Goal: Task Accomplishment & Management: Complete application form

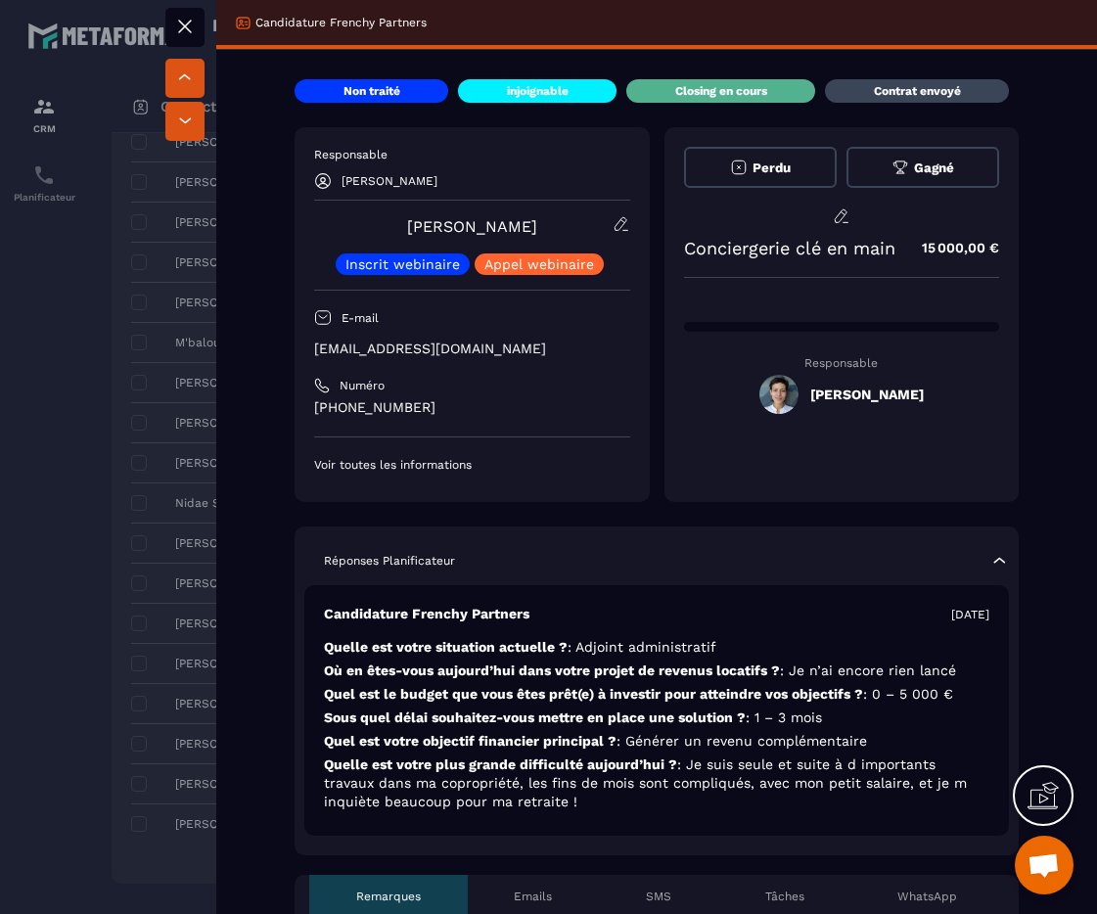
scroll to position [369, 0]
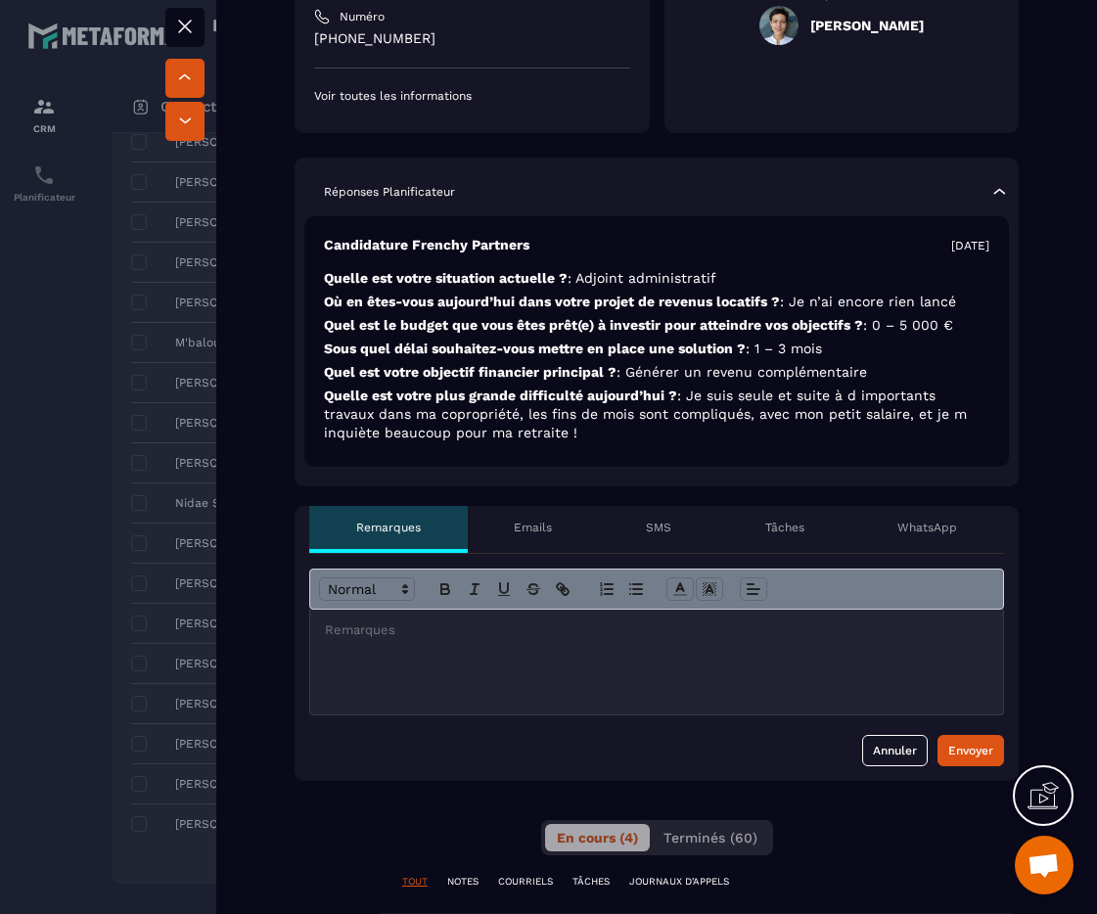
click at [448, 622] on p at bounding box center [656, 630] width 663 height 18
drag, startPoint x: 378, startPoint y: 624, endPoint x: 327, endPoint y: 625, distance: 50.9
drag, startPoint x: 377, startPoint y: 634, endPoint x: 279, endPoint y: 634, distance: 97.8
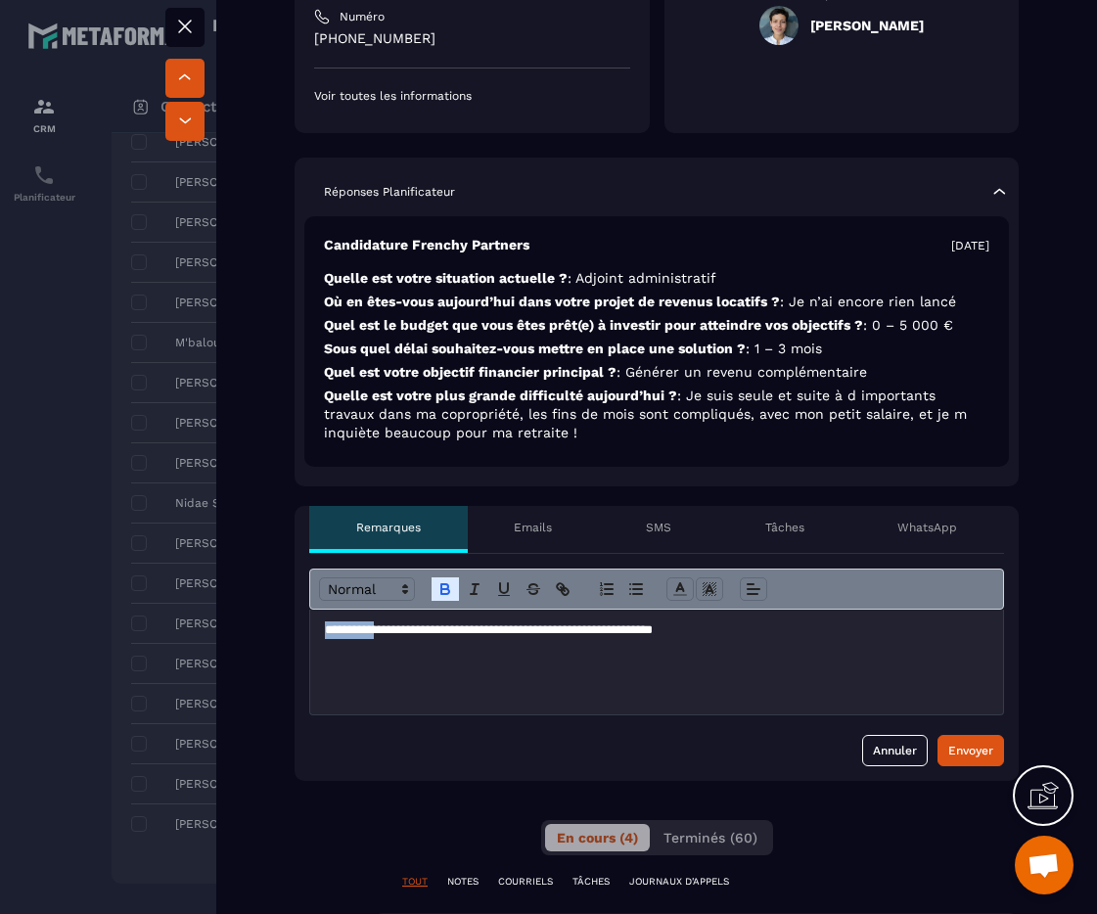
click at [960, 749] on div "Envoyer" at bounding box center [970, 751] width 45 height 20
click at [175, 376] on div at bounding box center [548, 457] width 1097 height 914
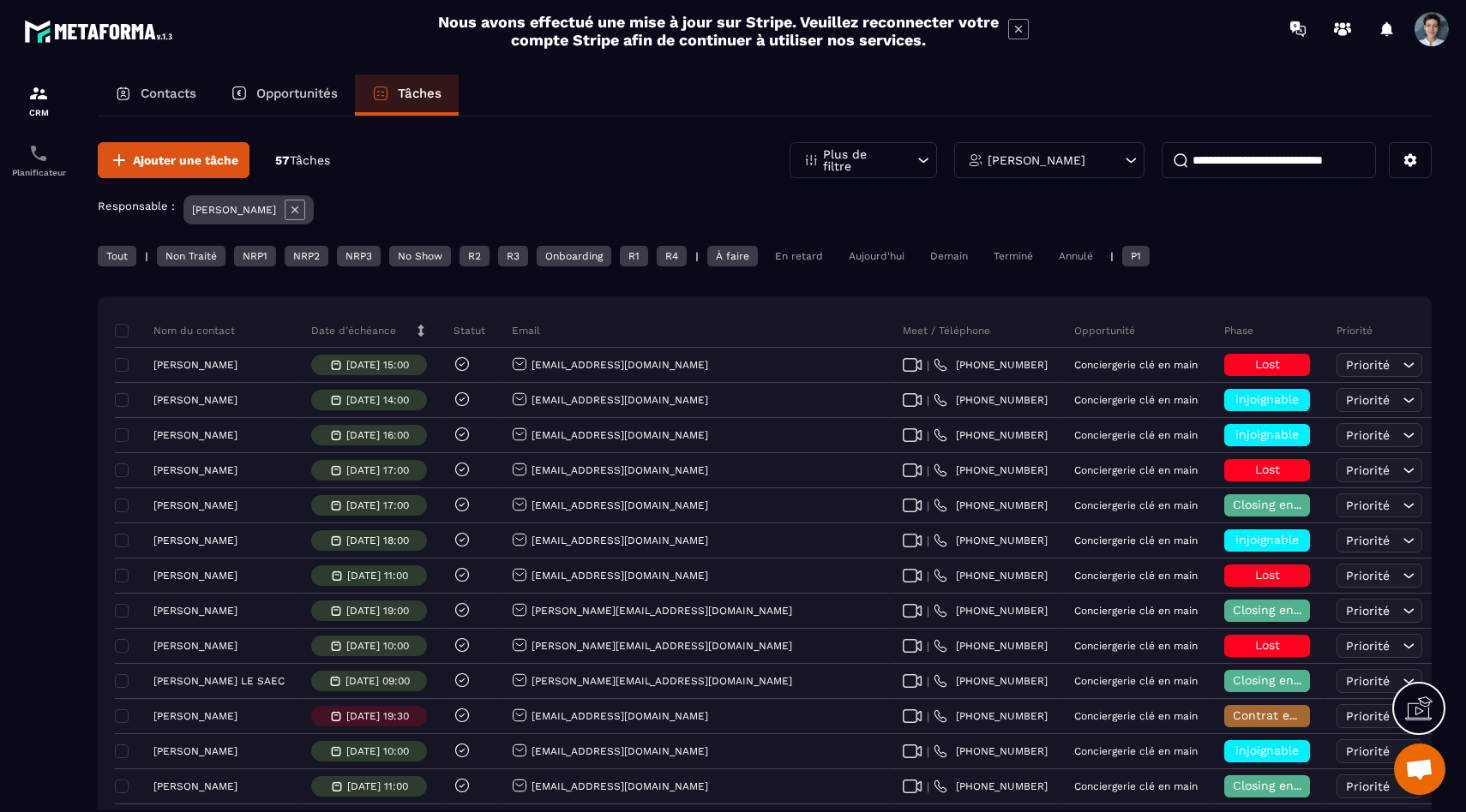
click at [175, 258] on div "Non Traité" at bounding box center [191, 256] width 68 height 20
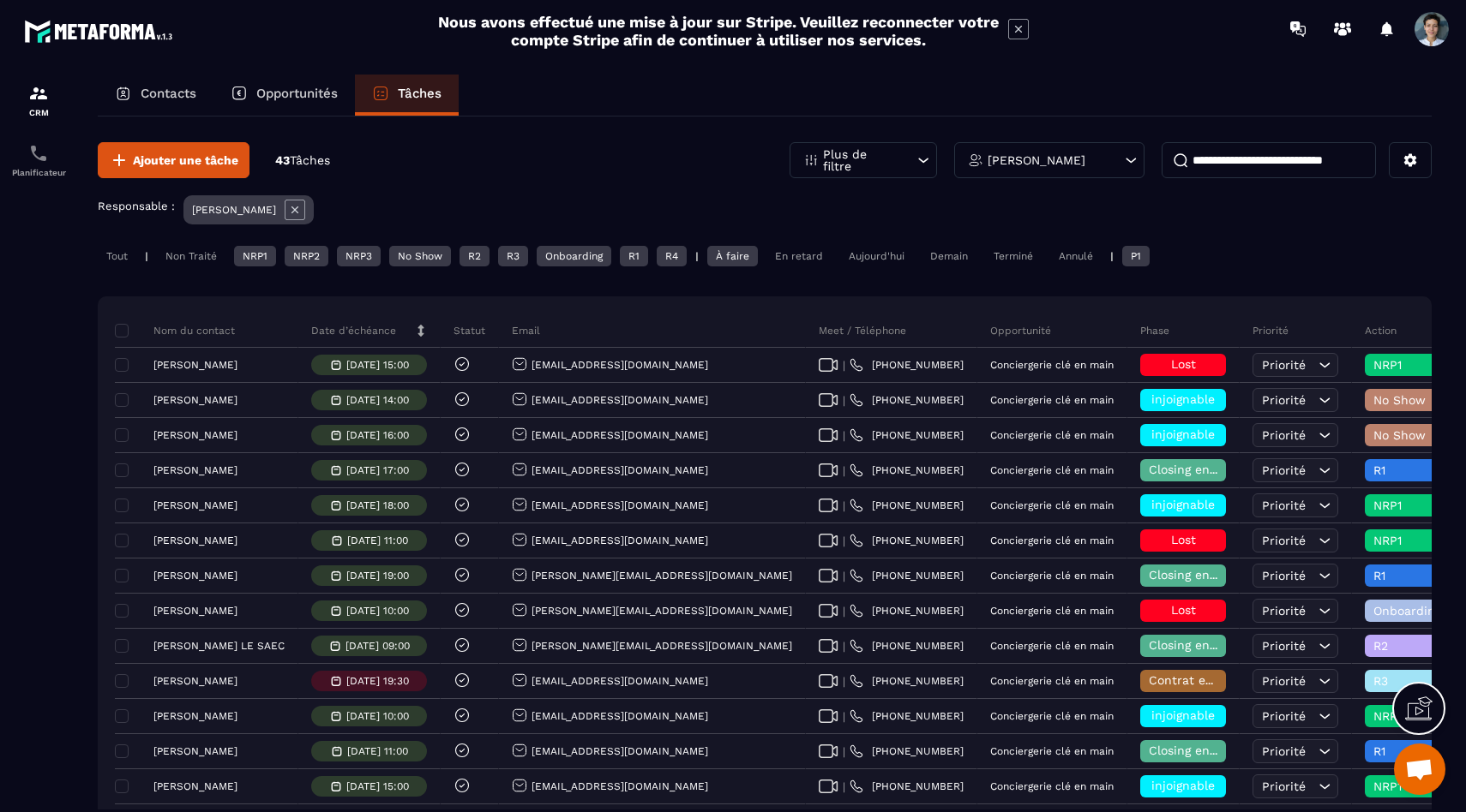
click at [265, 257] on div "NRP1" at bounding box center [255, 256] width 42 height 20
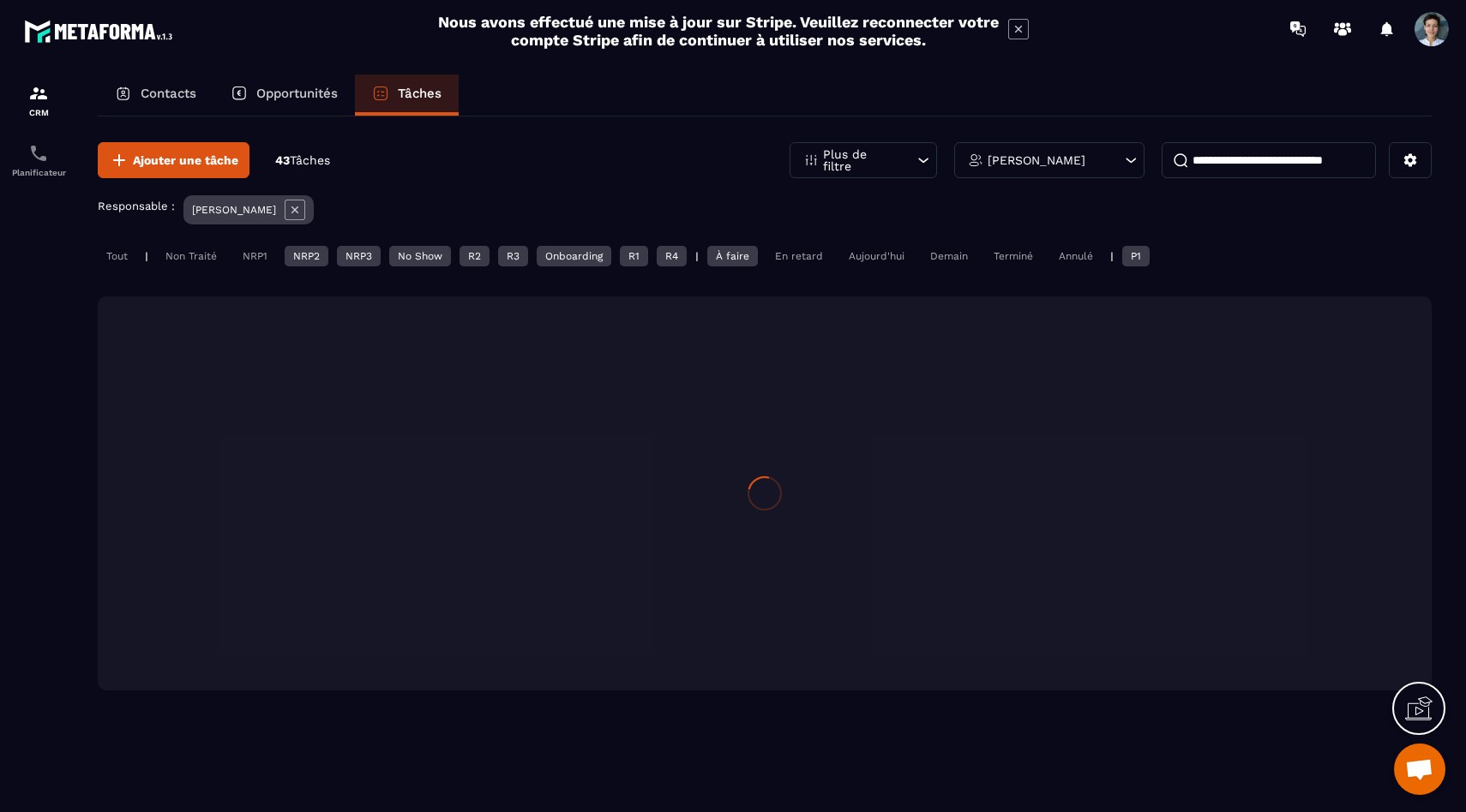
click at [304, 253] on div "NRP2" at bounding box center [307, 256] width 44 height 20
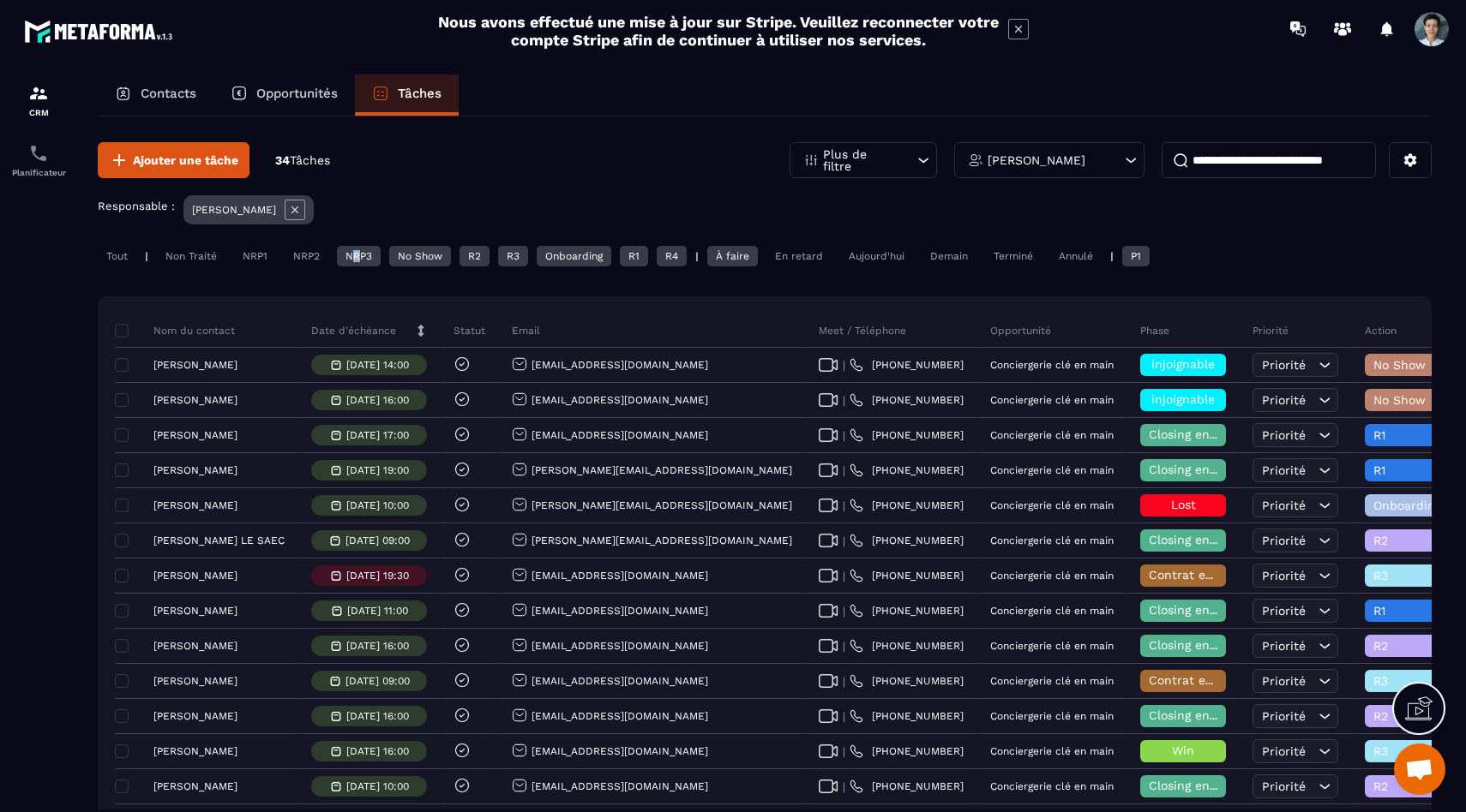
drag, startPoint x: 362, startPoint y: 256, endPoint x: 393, endPoint y: 251, distance: 31.4
click at [363, 256] on div "NRP3" at bounding box center [358, 256] width 44 height 20
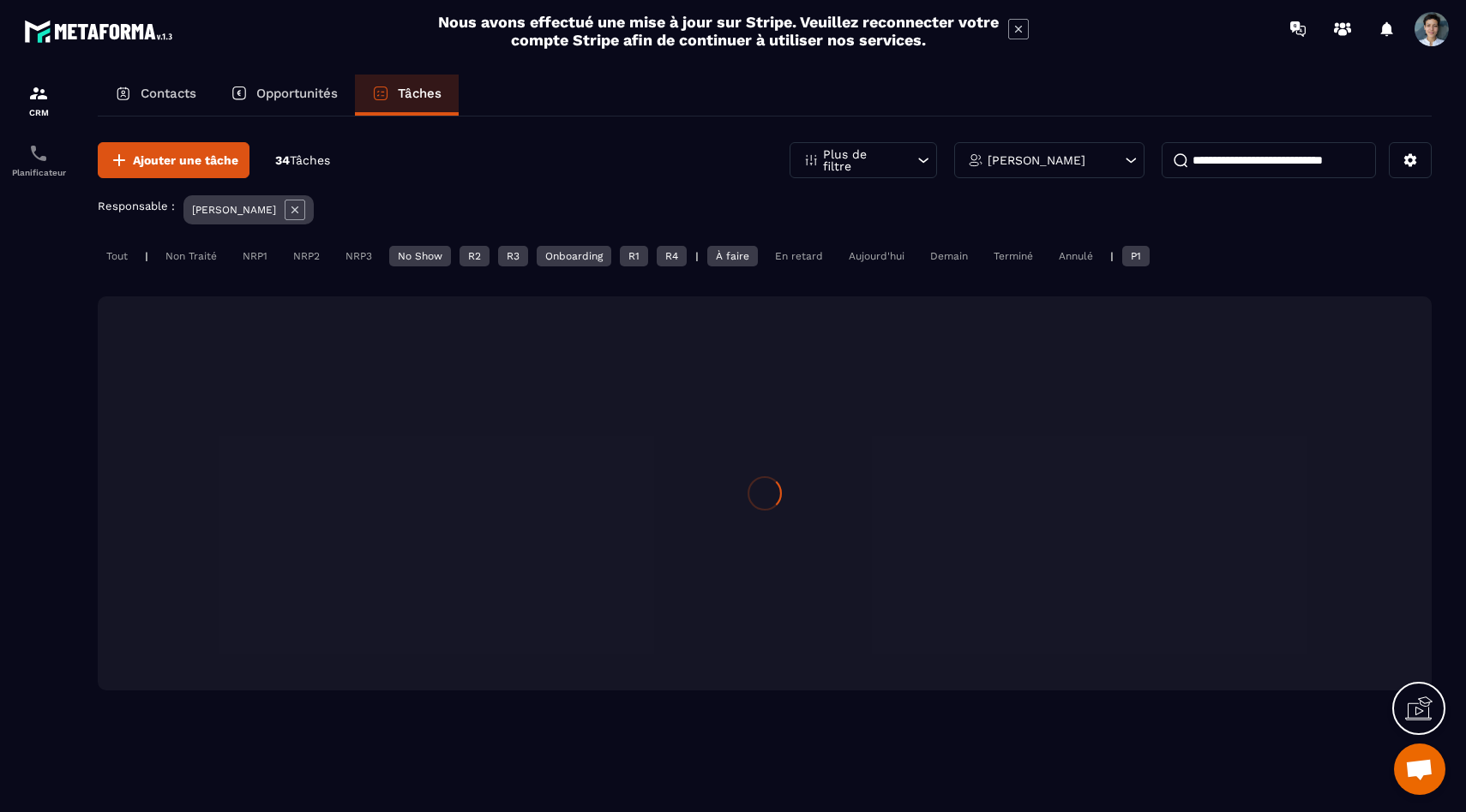
drag, startPoint x: 410, startPoint y: 249, endPoint x: 422, endPoint y: 252, distance: 12.4
click at [410, 250] on div "No Show" at bounding box center [420, 256] width 61 height 20
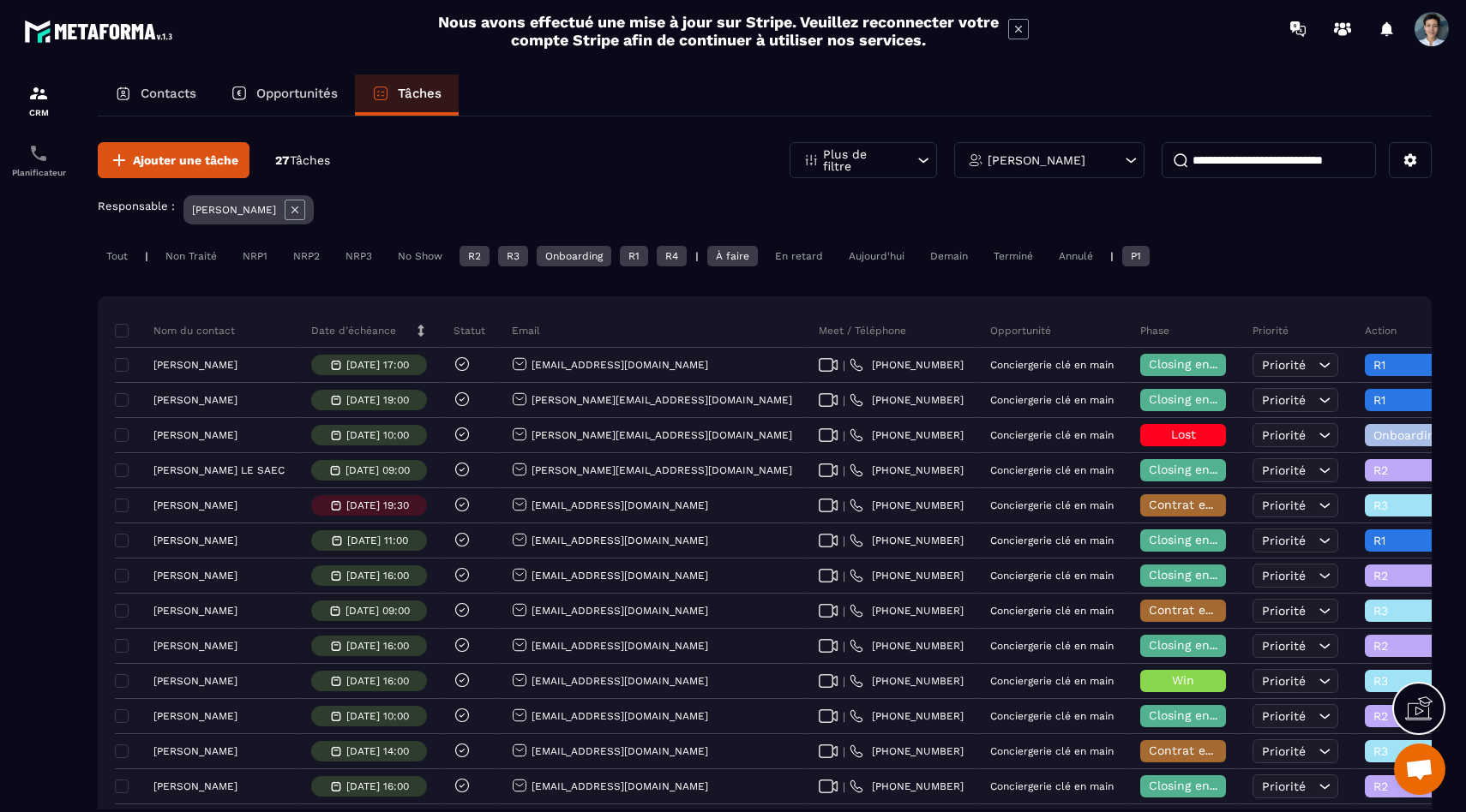
click at [523, 255] on div "R3" at bounding box center [513, 256] width 30 height 20
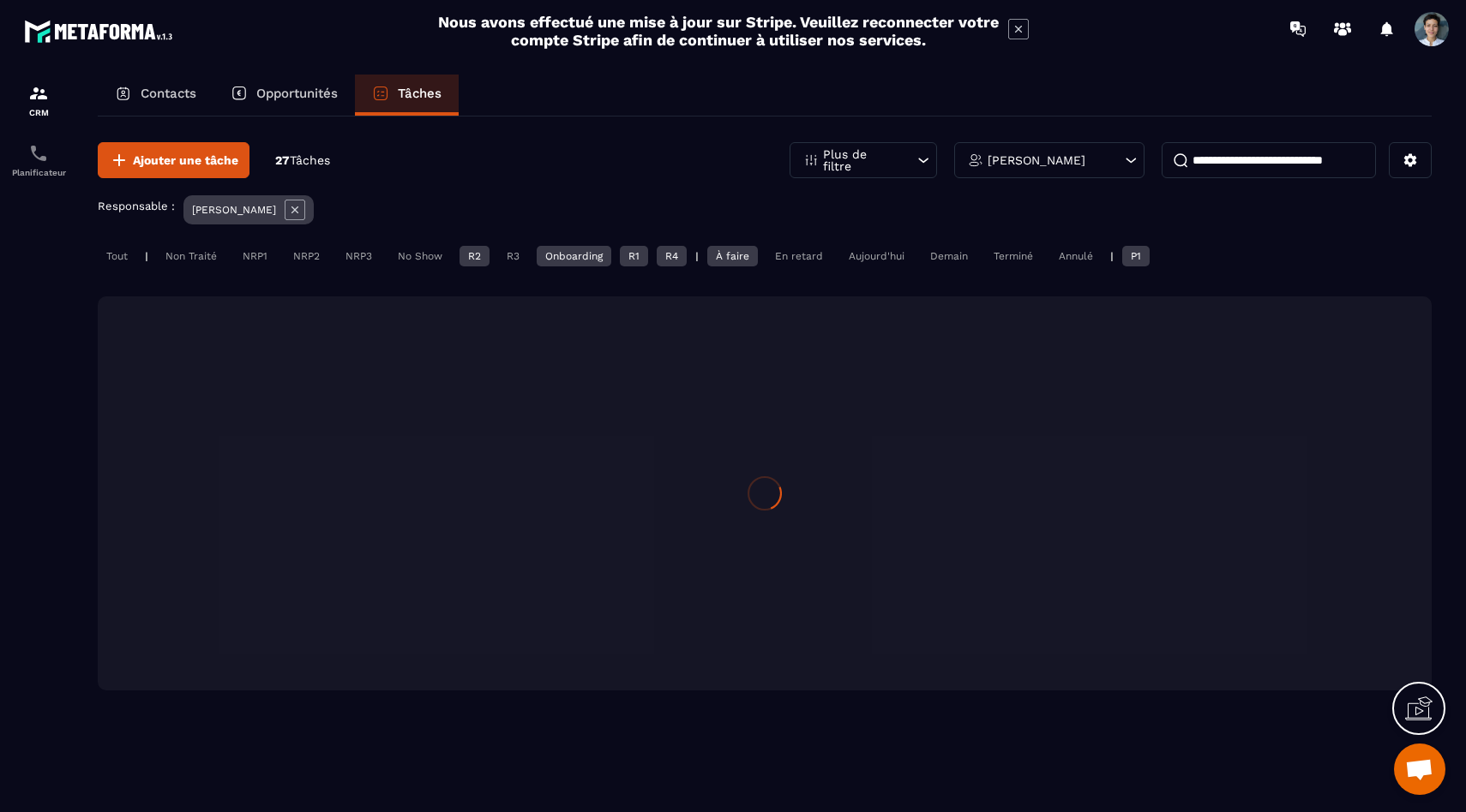
drag, startPoint x: 596, startPoint y: 256, endPoint x: 613, endPoint y: 256, distance: 17.0
click at [597, 256] on div "Onboarding" at bounding box center [573, 256] width 74 height 20
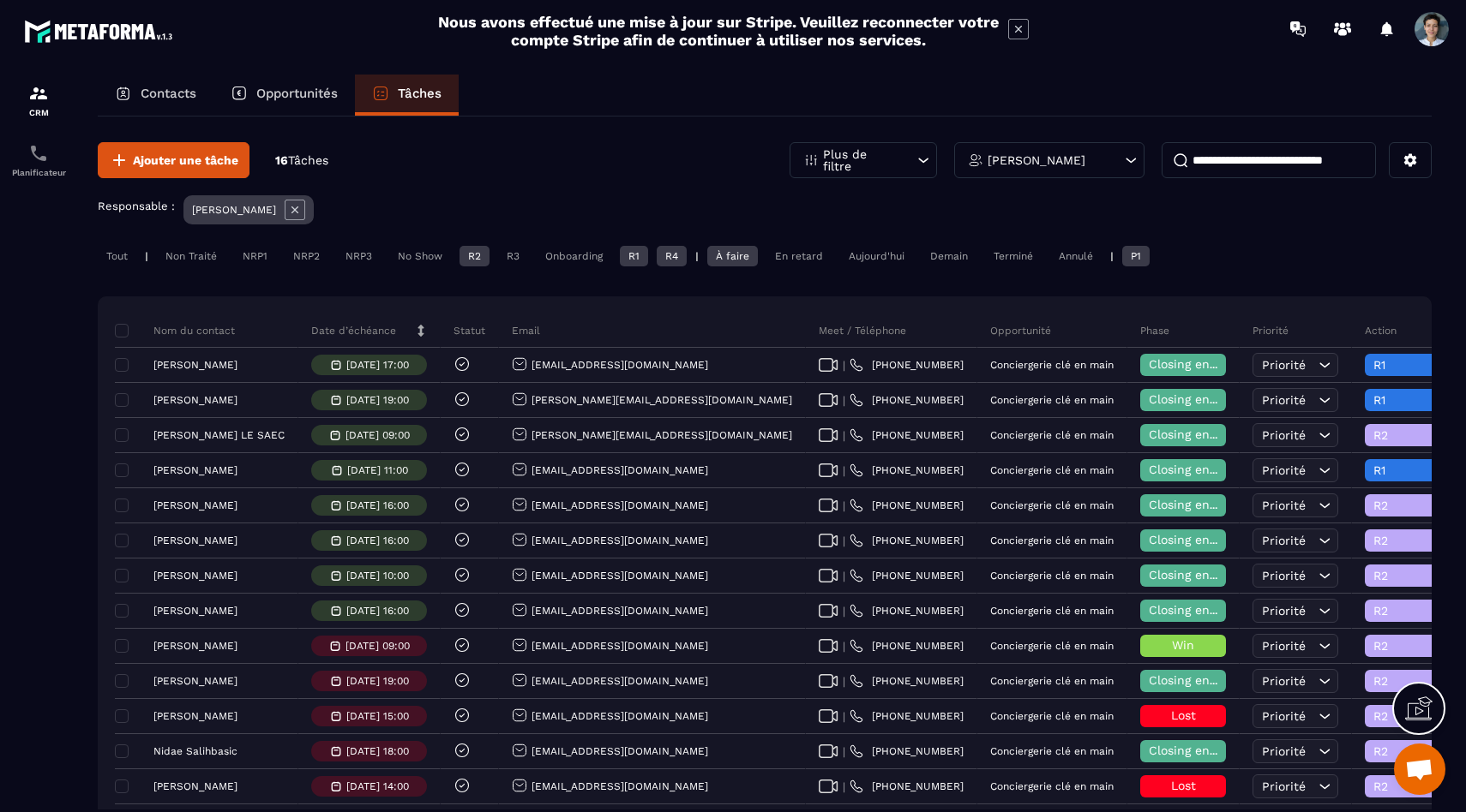
click at [641, 253] on div "R1" at bounding box center [634, 256] width 28 height 20
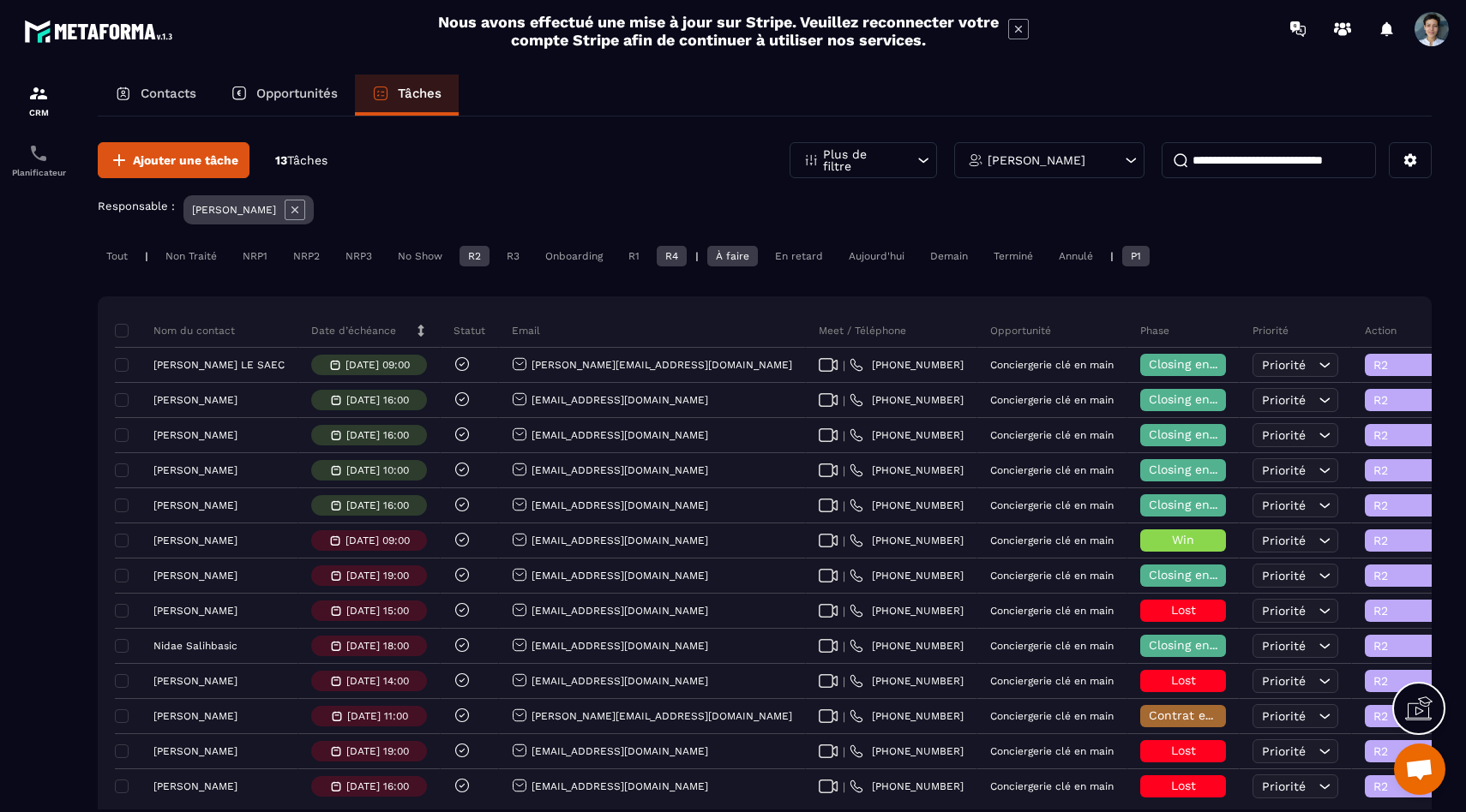
click at [671, 263] on div "R4" at bounding box center [671, 256] width 30 height 20
click at [727, 250] on div "À faire" at bounding box center [733, 256] width 51 height 20
click at [1130, 258] on div "P1" at bounding box center [1136, 256] width 27 height 20
click at [505, 249] on div "R3" at bounding box center [513, 256] width 30 height 20
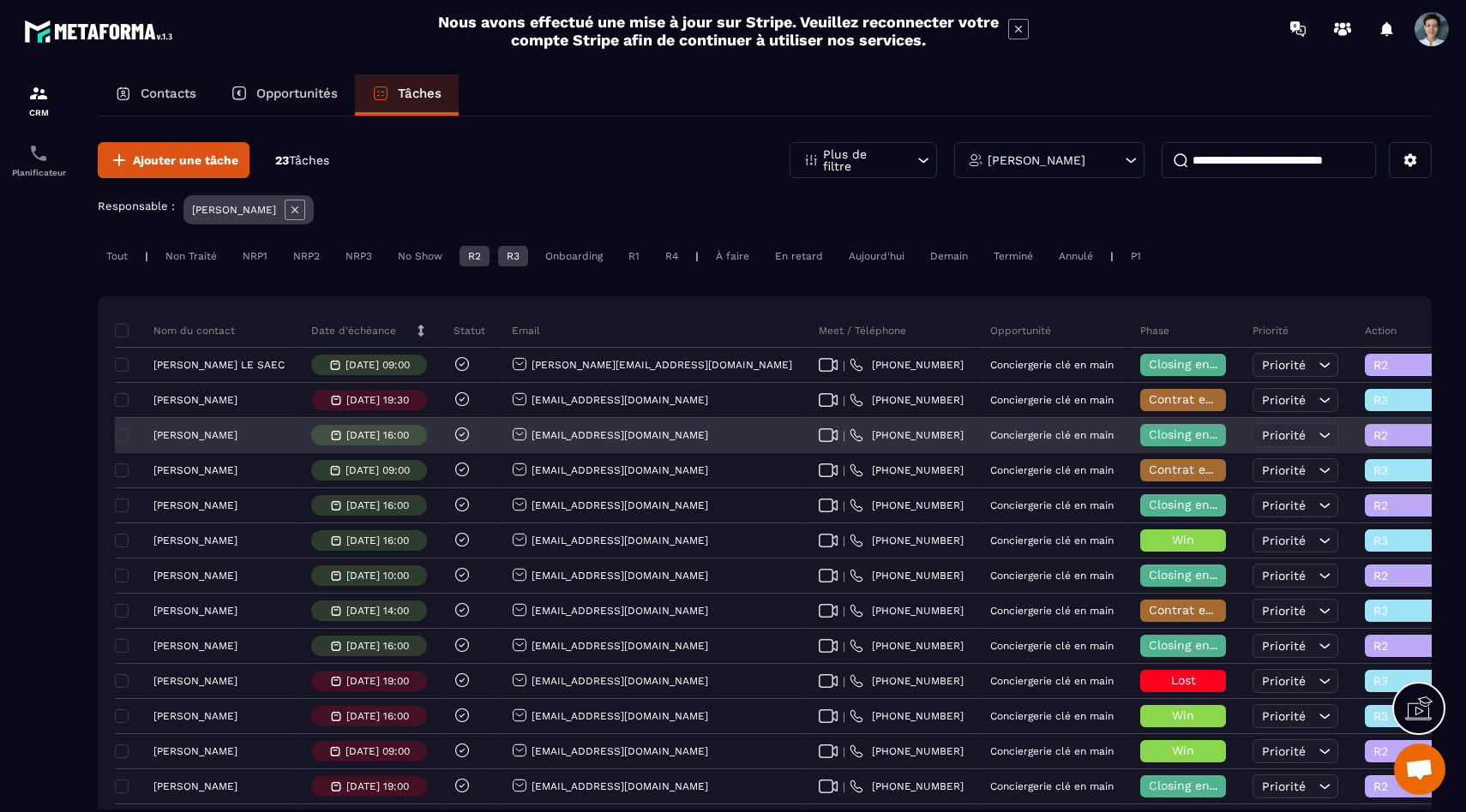
click at [198, 438] on p "[PERSON_NAME]" at bounding box center [195, 435] width 84 height 12
